Goal: Navigation & Orientation: Find specific page/section

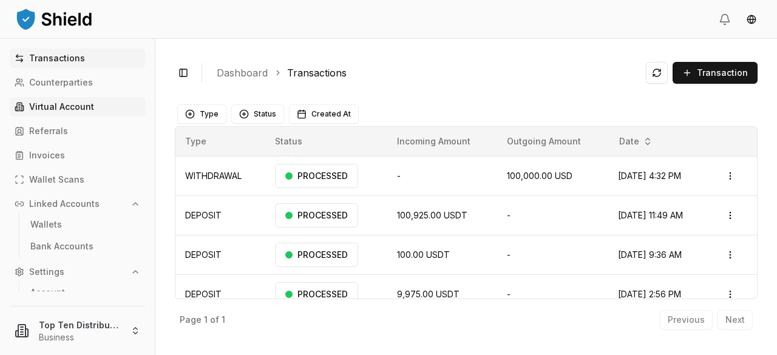
click at [49, 106] on p "Virtual Account" at bounding box center [61, 107] width 65 height 8
click at [50, 106] on p "Virtual Account" at bounding box center [61, 107] width 65 height 8
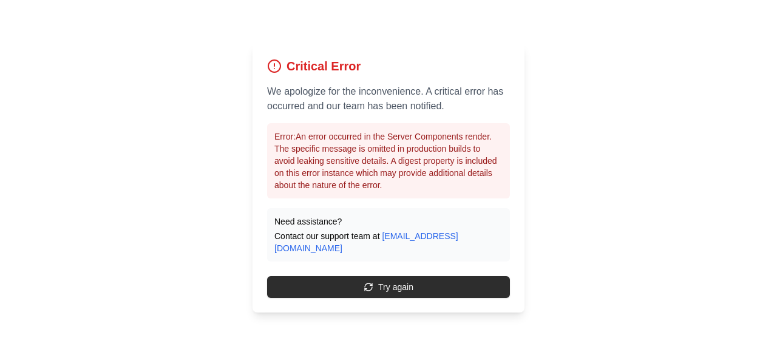
click at [398, 276] on button "Try again" at bounding box center [388, 287] width 243 height 22
click at [390, 279] on button "Try again" at bounding box center [388, 287] width 243 height 22
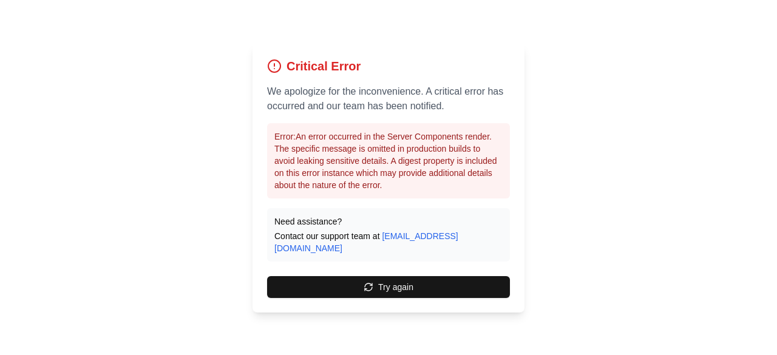
click at [390, 279] on button "Try again" at bounding box center [388, 287] width 243 height 22
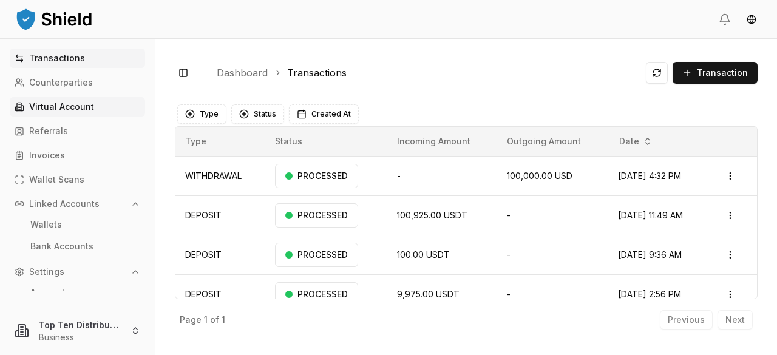
click at [70, 106] on p "Virtual Account" at bounding box center [61, 107] width 65 height 8
click at [66, 239] on link "Bank Accounts" at bounding box center [78, 246] width 106 height 19
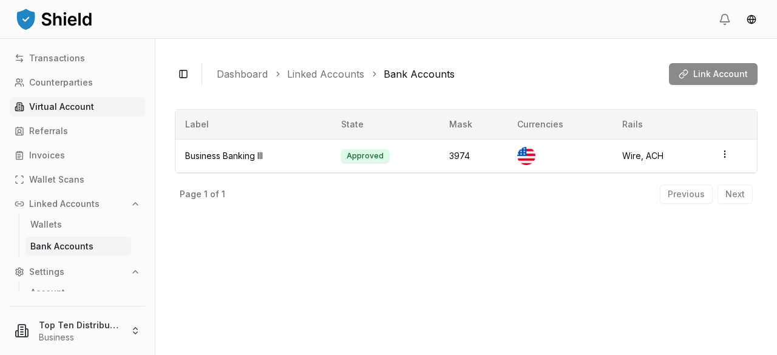
click at [72, 103] on p "Virtual Account" at bounding box center [61, 107] width 65 height 8
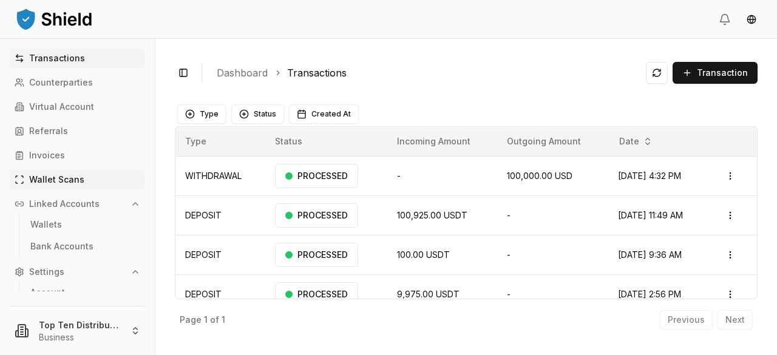
scroll to position [56, 0]
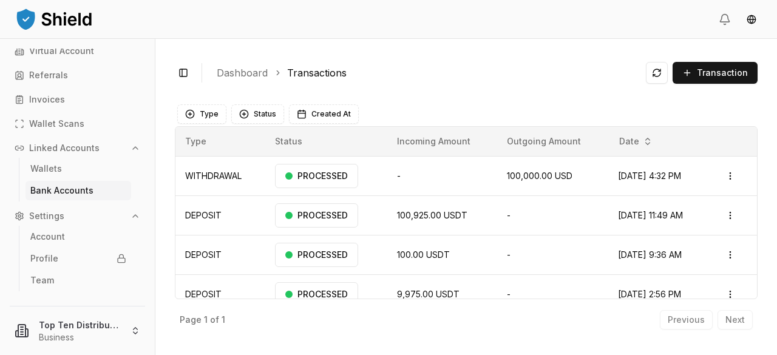
click at [63, 192] on p "Bank Accounts" at bounding box center [61, 190] width 63 height 8
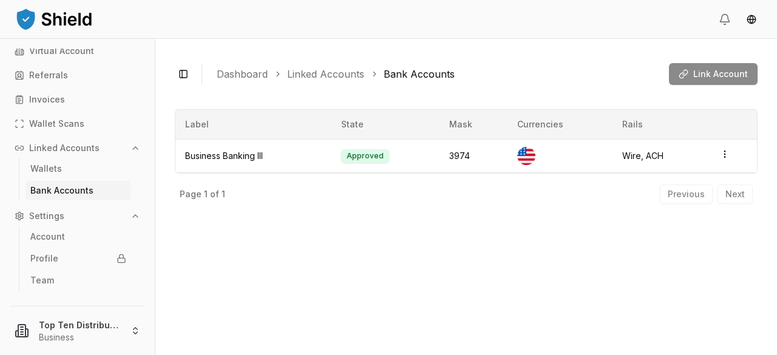
click at [734, 194] on div "Previous Next" at bounding box center [706, 194] width 93 height 19
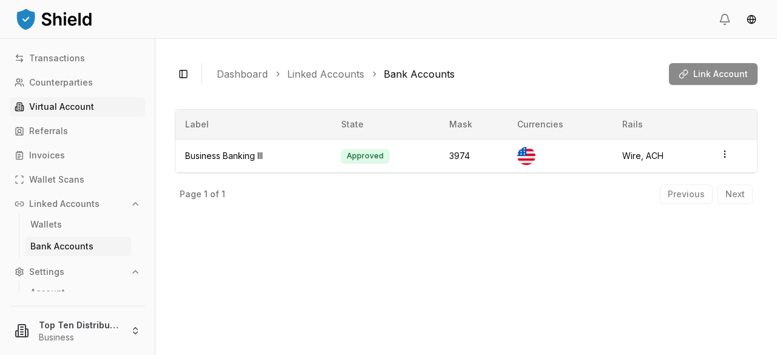
click at [75, 110] on p "Virtual Account" at bounding box center [61, 107] width 65 height 8
click at [64, 81] on p "Counterparties" at bounding box center [61, 82] width 64 height 8
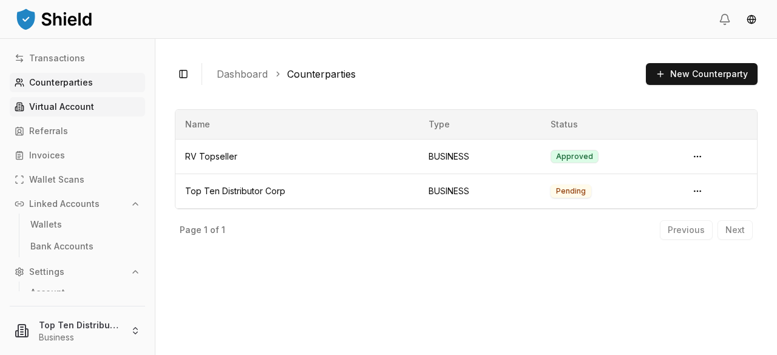
click at [68, 107] on p "Virtual Account" at bounding box center [61, 107] width 65 height 8
